Goal: Information Seeking & Learning: Learn about a topic

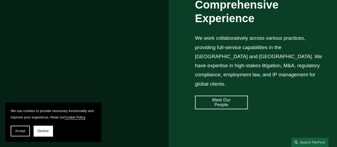
scroll to position [482, 0]
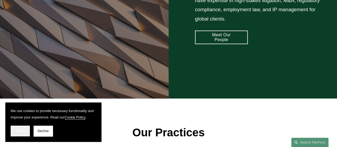
drag, startPoint x: 10, startPoint y: 130, endPoint x: 21, endPoint y: 128, distance: 12.0
click at [10, 130] on section "We use cookies to provide necessary functionality and improve your experience. …" at bounding box center [53, 121] width 96 height 39
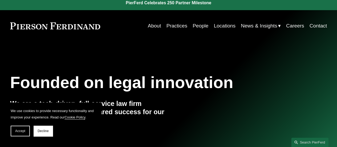
scroll to position [0, 0]
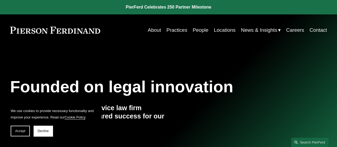
click at [296, 32] on link "Careers" at bounding box center [295, 30] width 18 height 10
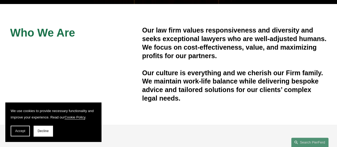
scroll to position [133, 0]
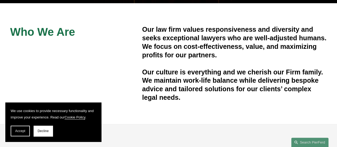
click at [19, 136] on section "We use cookies to provide necessary functionality and improve your experience. …" at bounding box center [53, 121] width 96 height 39
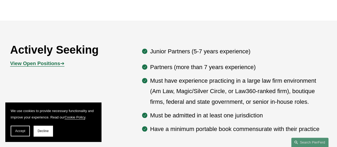
scroll to position [236, 0]
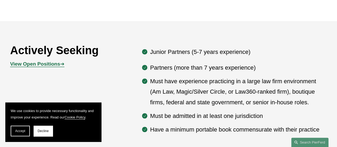
click at [55, 64] on strong "View Open Positions" at bounding box center [35, 64] width 50 height 6
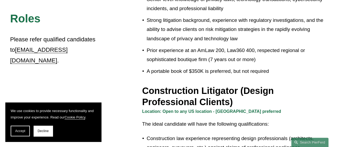
scroll to position [240, 0]
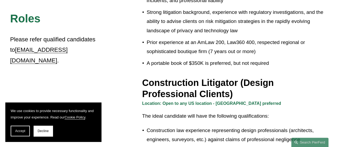
click at [23, 129] on button "Accept" at bounding box center [20, 130] width 19 height 11
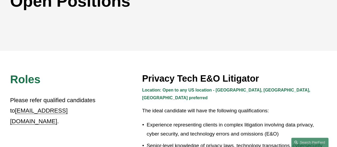
scroll to position [0, 0]
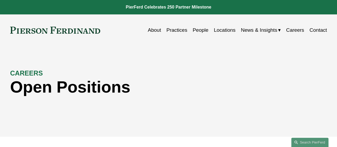
click at [222, 28] on link "Locations" at bounding box center [224, 30] width 22 height 10
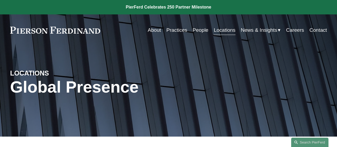
scroll to position [133, 0]
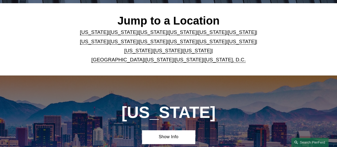
click at [120, 60] on link "United Kingdom" at bounding box center [117, 60] width 53 height 6
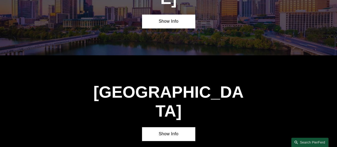
scroll to position [1656, 0]
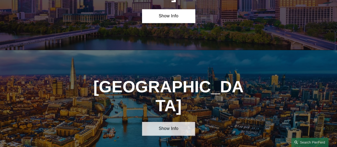
click at [175, 122] on link "Show Info" at bounding box center [168, 129] width 53 height 14
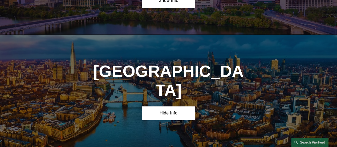
scroll to position [1682, 0]
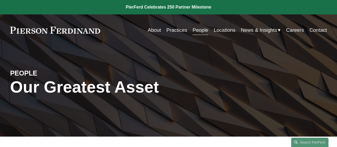
scroll to position [83, 0]
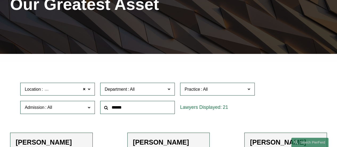
click at [161, 87] on span "Department" at bounding box center [135, 88] width 61 height 7
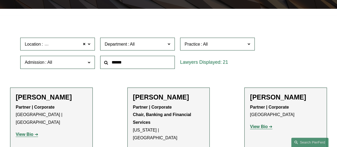
scroll to position [136, 0]
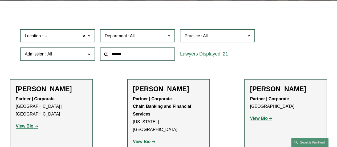
click at [0, 0] on link "Litigation" at bounding box center [0, 0] width 0 height 0
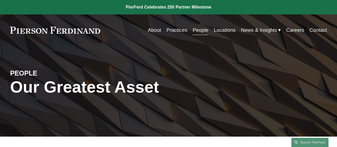
click at [314, 28] on link "Contact" at bounding box center [318, 30] width 18 height 10
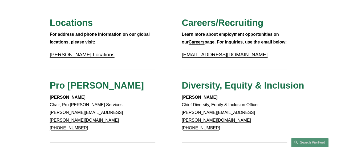
scroll to position [133, 0]
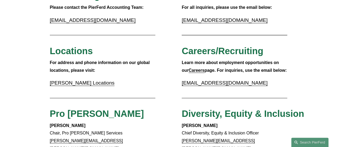
drag, startPoint x: 208, startPoint y: 87, endPoint x: 189, endPoint y: 82, distance: 20.1
drag, startPoint x: 189, startPoint y: 82, endPoint x: 182, endPoint y: 84, distance: 7.4
drag, startPoint x: 219, startPoint y: 83, endPoint x: 217, endPoint y: 86, distance: 3.0
click at [193, 72] on strong "Careers" at bounding box center [196, 70] width 16 height 5
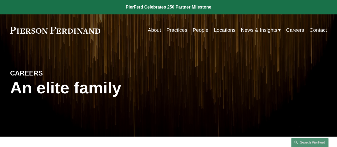
scroll to position [1, 0]
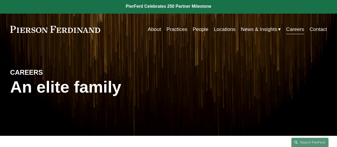
click at [172, 29] on link "Practices" at bounding box center [176, 29] width 21 height 10
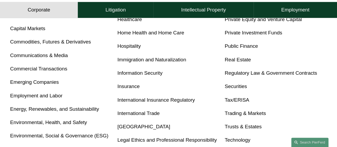
scroll to position [206, 0]
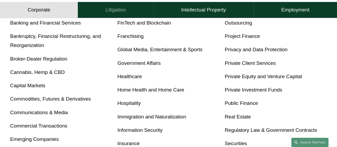
click at [120, 9] on h4 "Litigation" at bounding box center [115, 10] width 20 height 6
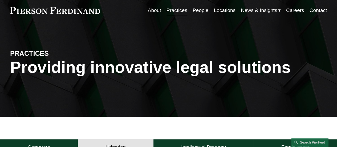
scroll to position [0, 0]
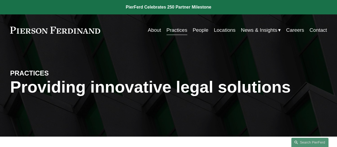
drag, startPoint x: 6, startPoint y: 27, endPoint x: 108, endPoint y: 30, distance: 101.7
click at [108, 30] on div "Skip to Content About Practices People Locations" at bounding box center [168, 29] width 337 height 31
